Goal: Task Accomplishment & Management: Complete application form

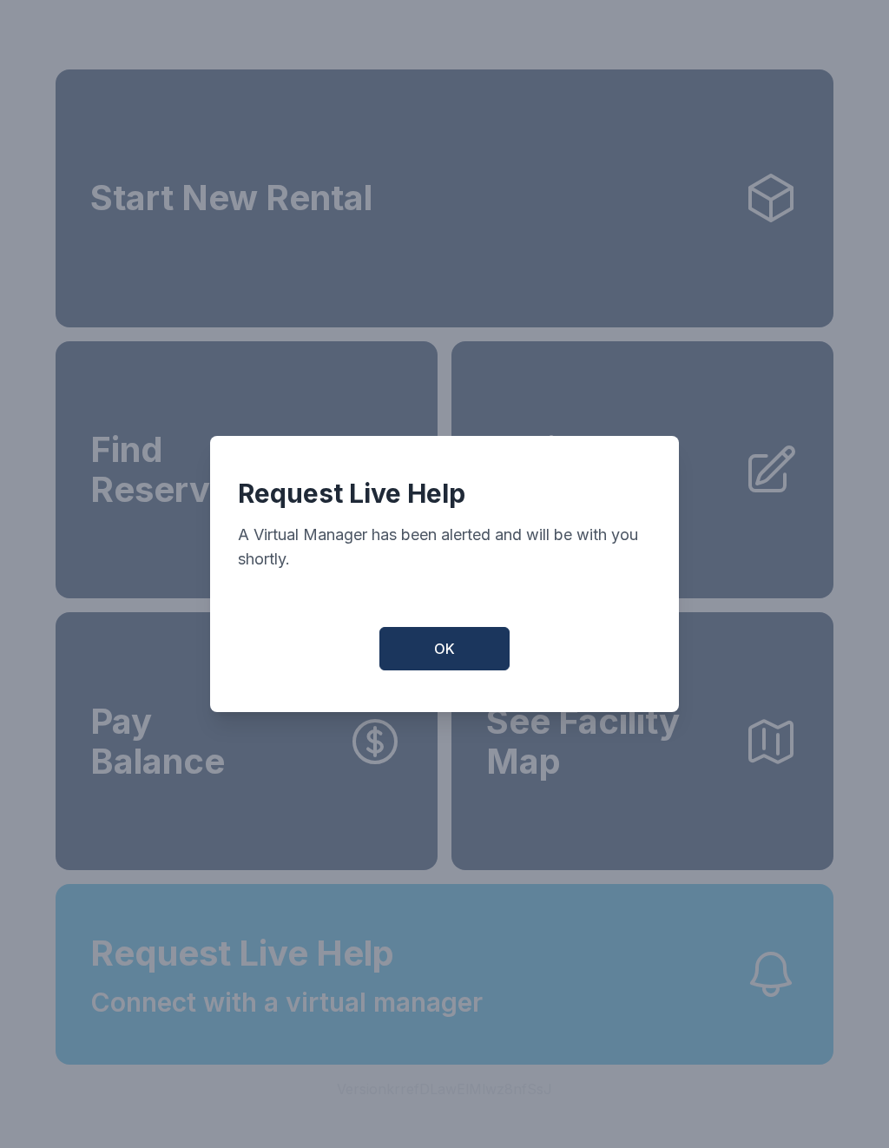
click at [420, 649] on button "OK" at bounding box center [444, 648] width 130 height 43
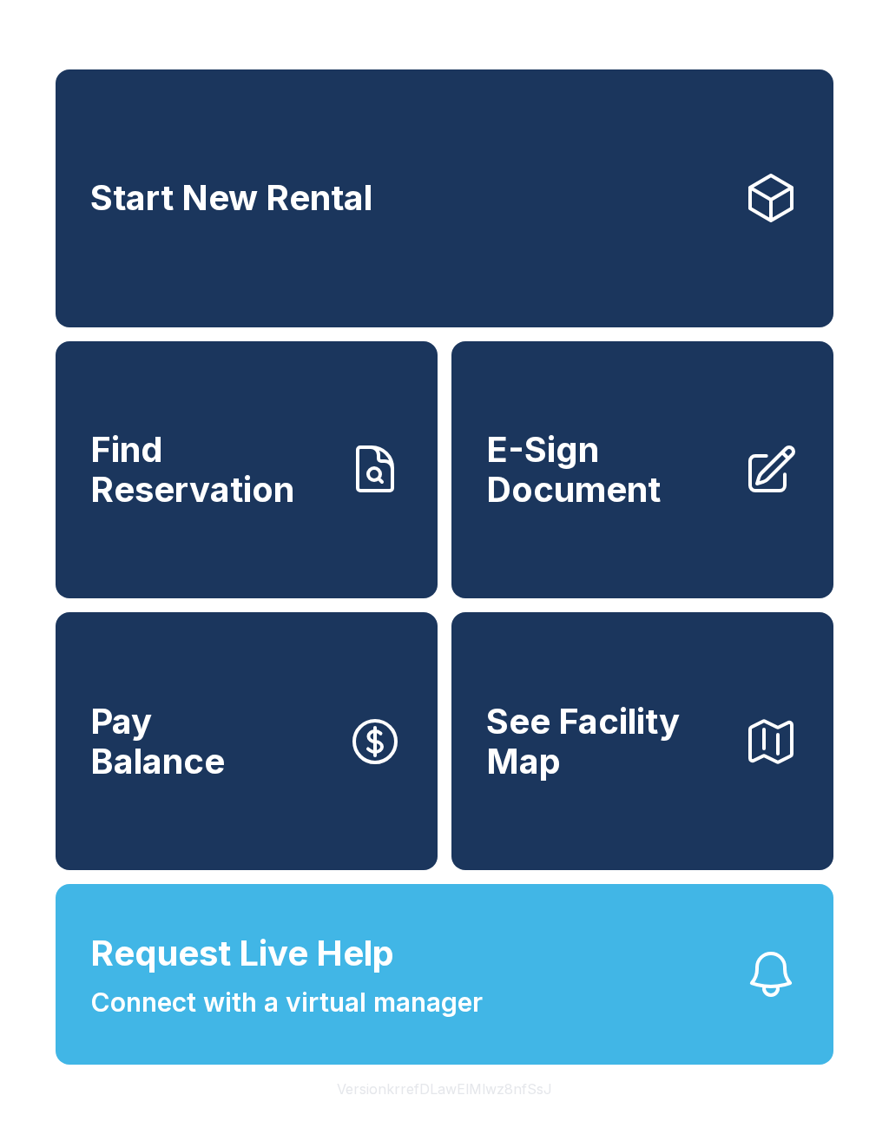
click at [605, 509] on span "E-Sign Document" at bounding box center [607, 469] width 243 height 79
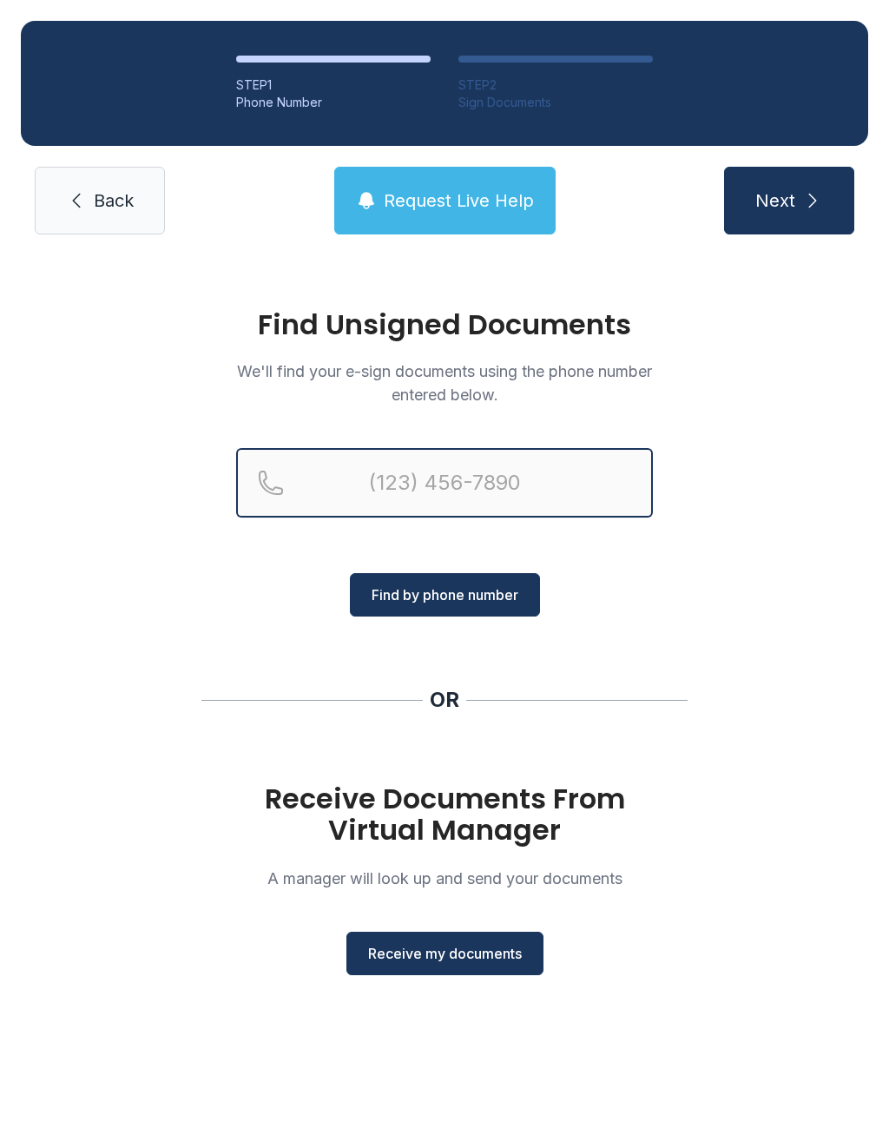
click at [500, 472] on input "Reservation phone number" at bounding box center [444, 482] width 417 height 69
type input "("
click at [765, 653] on div "Find Unsigned Documents We'll find your e-sign documents using the phone number…" at bounding box center [444, 649] width 889 height 789
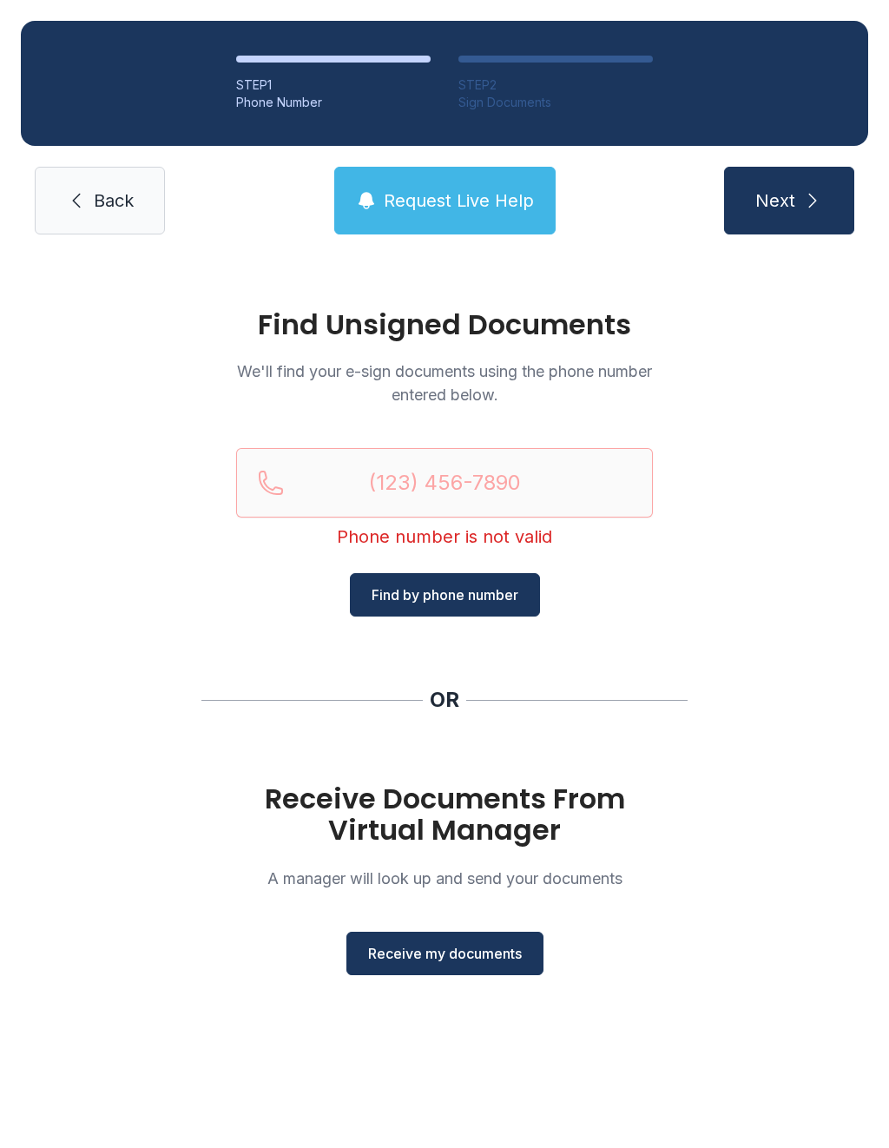
click at [480, 957] on span "Receive my documents" at bounding box center [445, 953] width 154 height 21
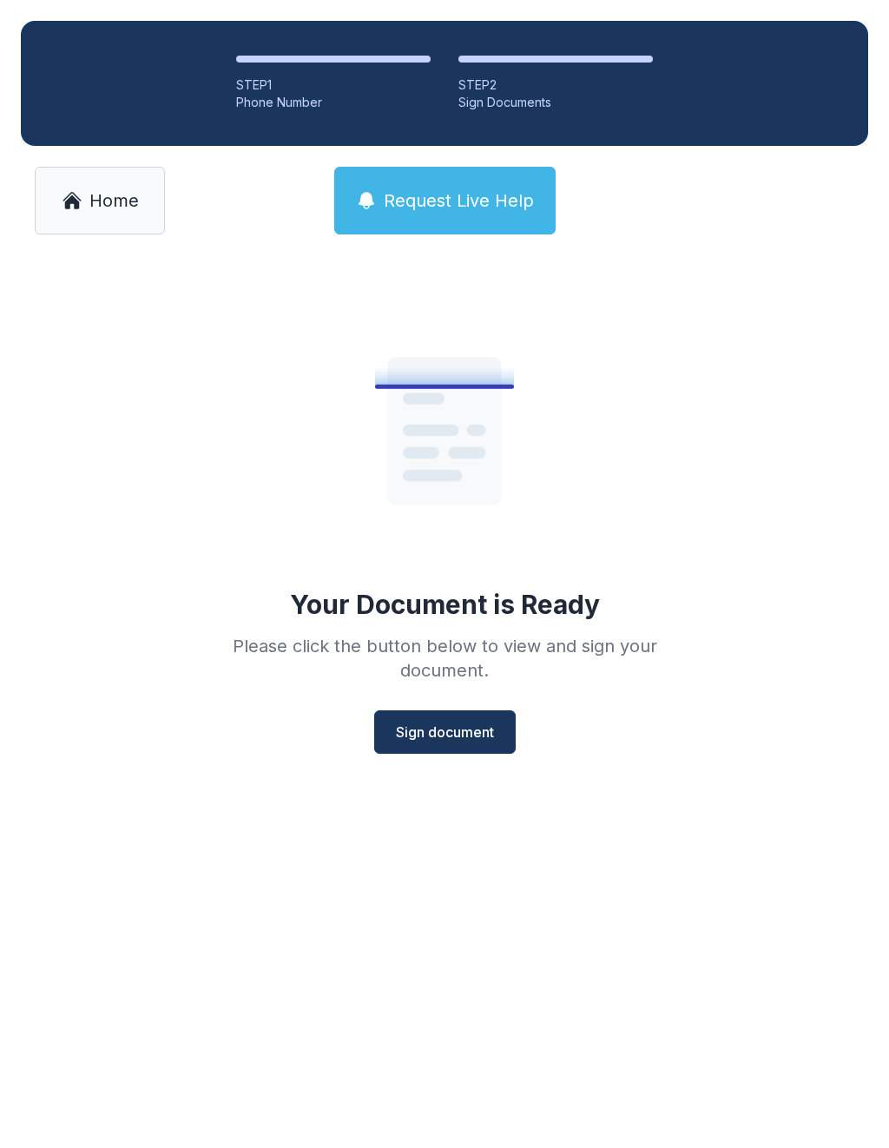
click at [462, 729] on span "Sign document" at bounding box center [445, 731] width 98 height 21
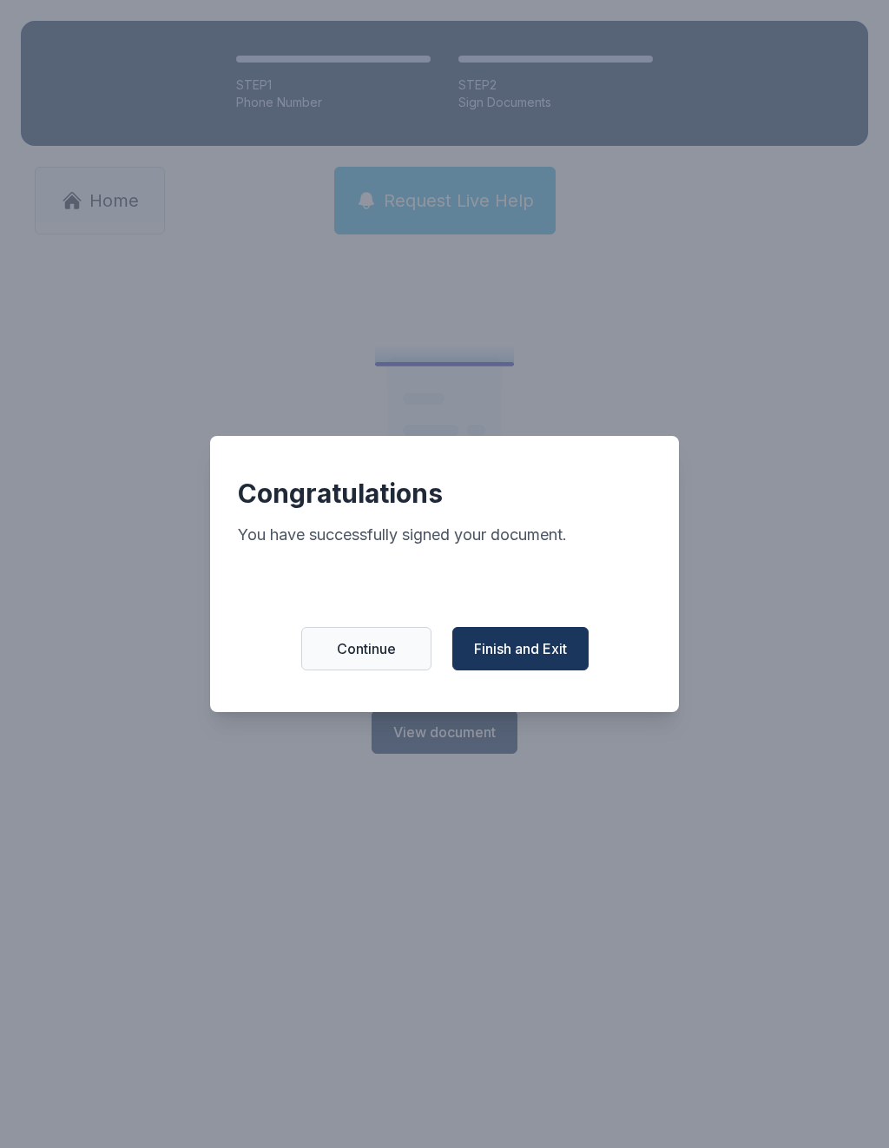
click at [530, 658] on span "Finish and Exit" at bounding box center [520, 648] width 93 height 21
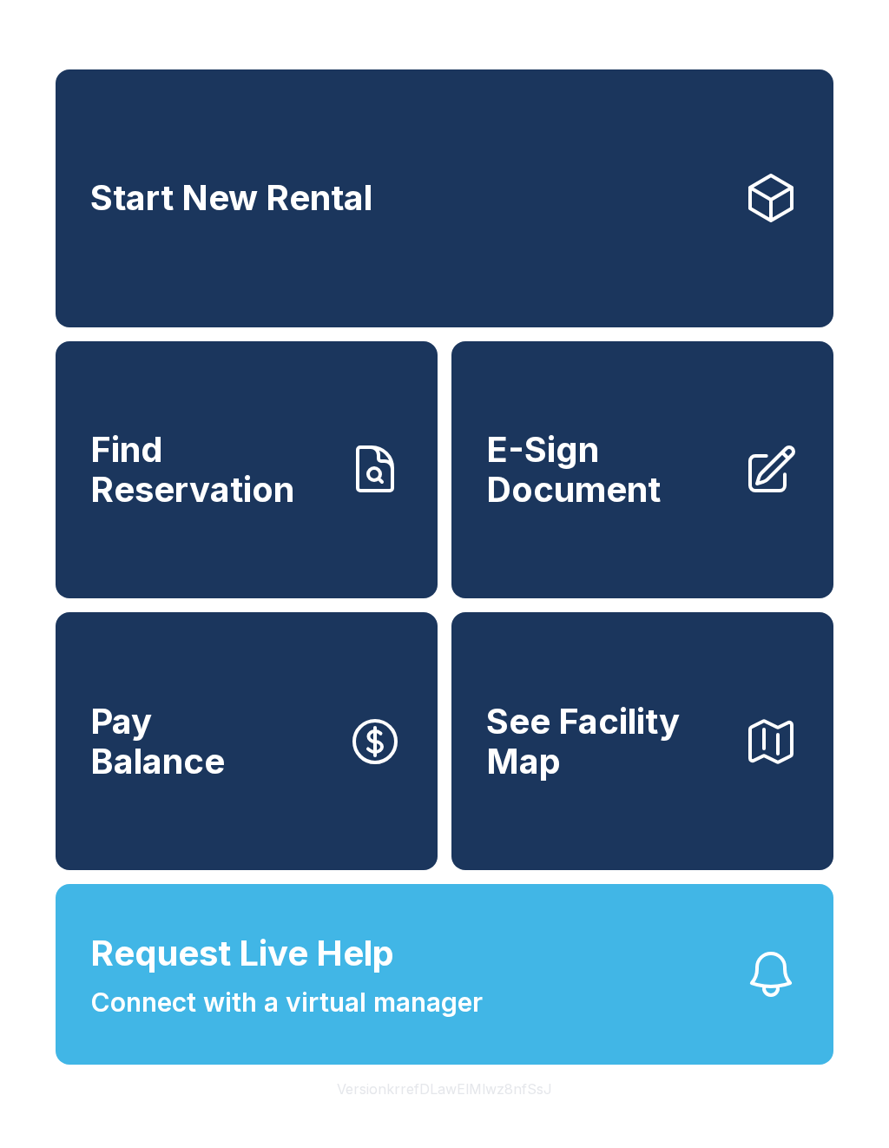
click at [604, 535] on link "E-Sign Document" at bounding box center [642, 470] width 382 height 258
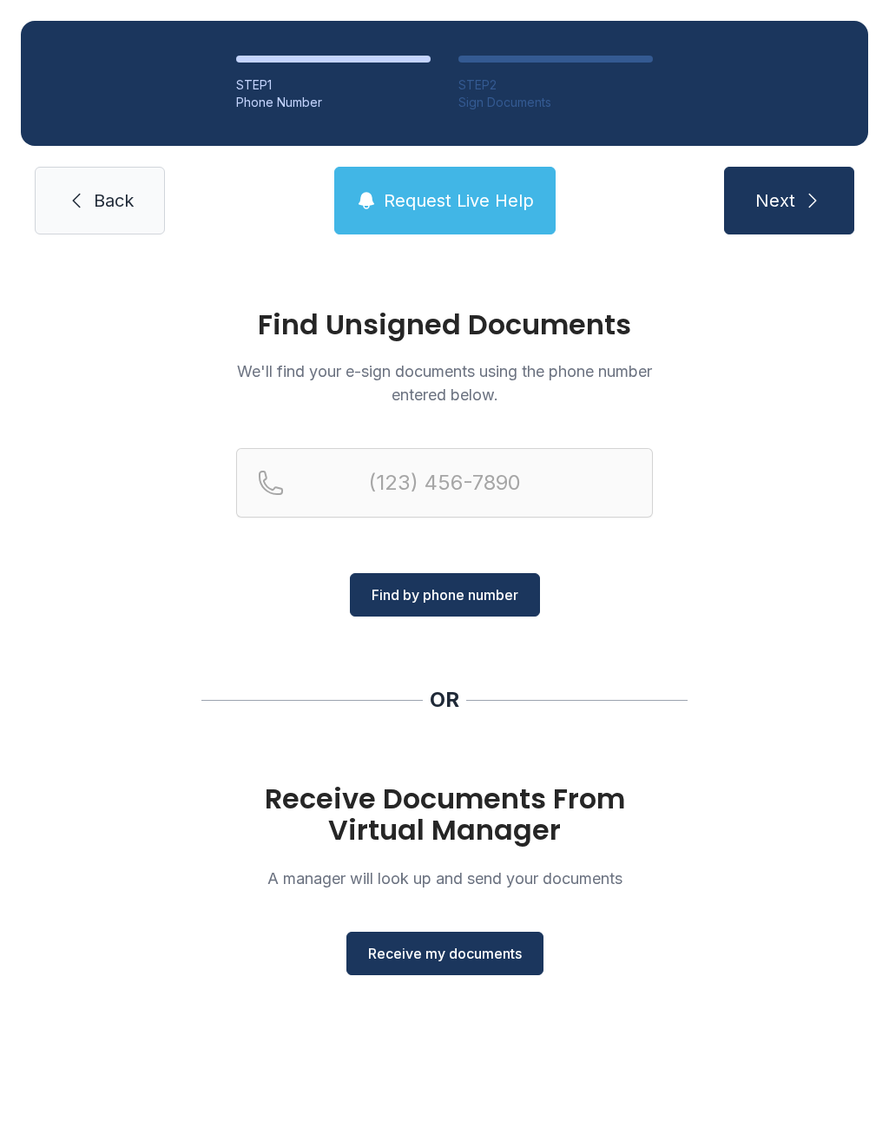
click at [455, 965] on button "Receive my documents" at bounding box center [444, 953] width 197 height 43
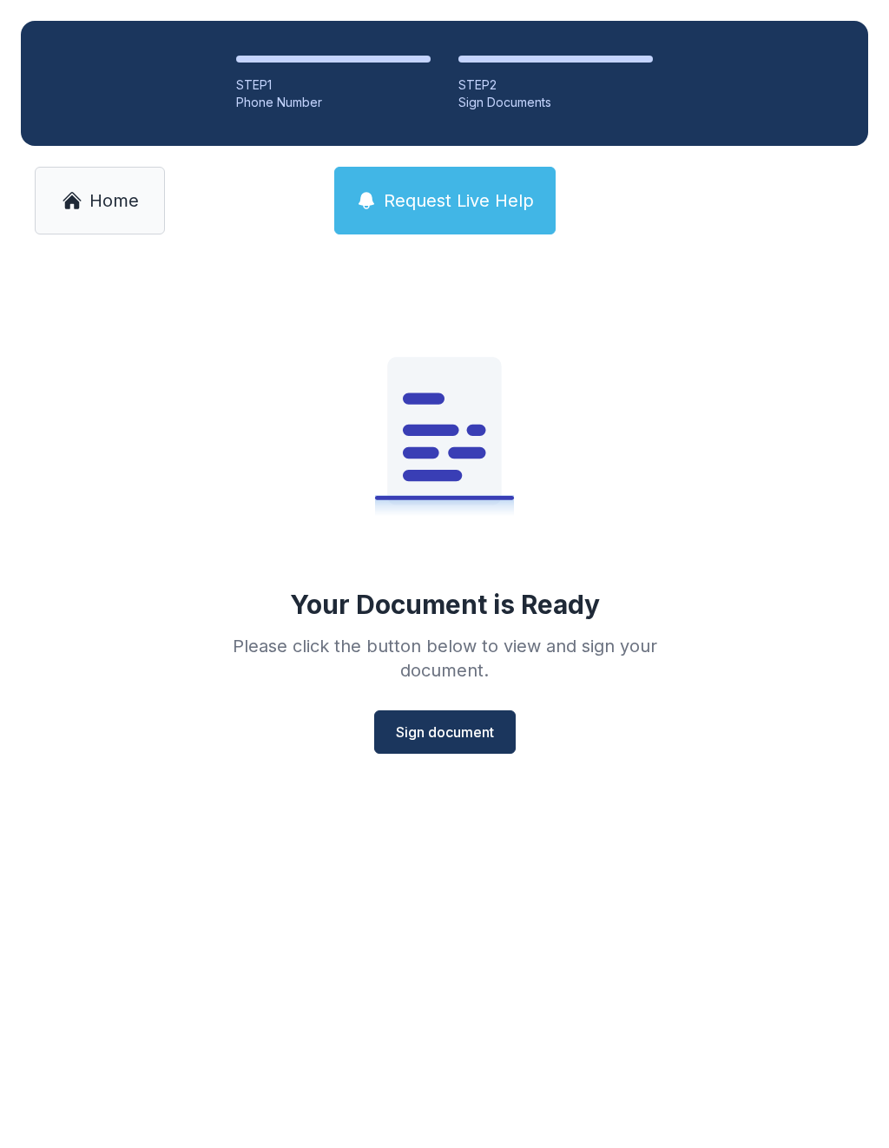
click at [442, 735] on span "Sign document" at bounding box center [445, 731] width 98 height 21
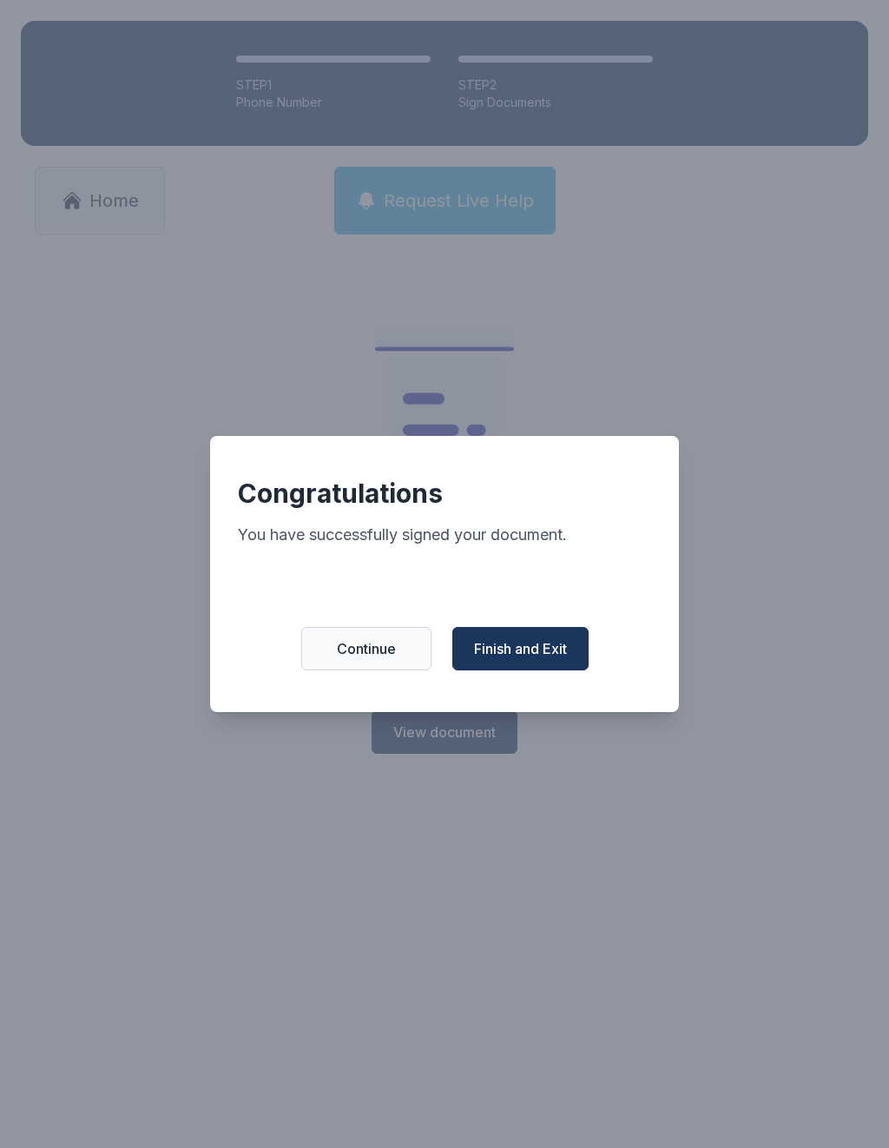
click at [549, 646] on button "Finish and Exit" at bounding box center [520, 648] width 136 height 43
